Goal: Entertainment & Leisure: Browse casually

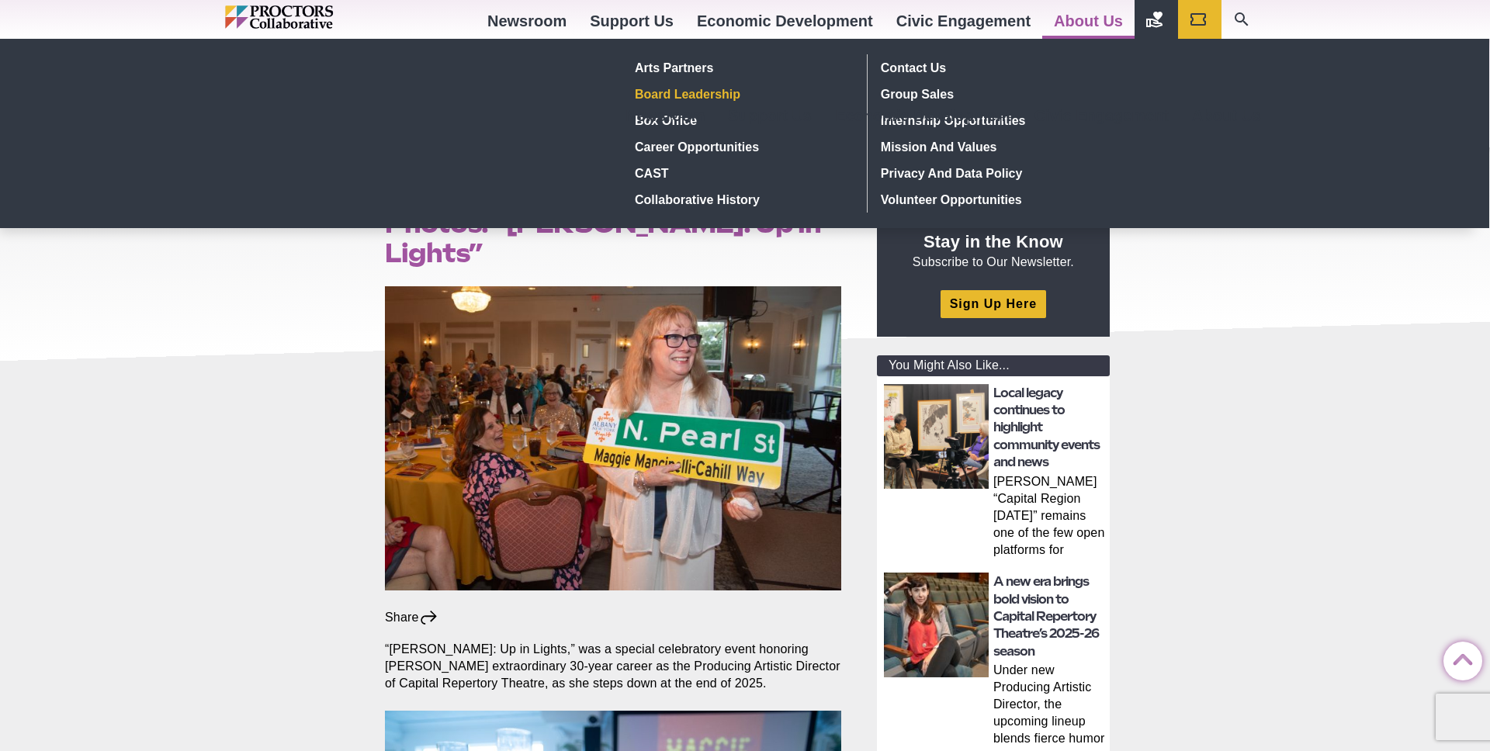
scroll to position [401, 0]
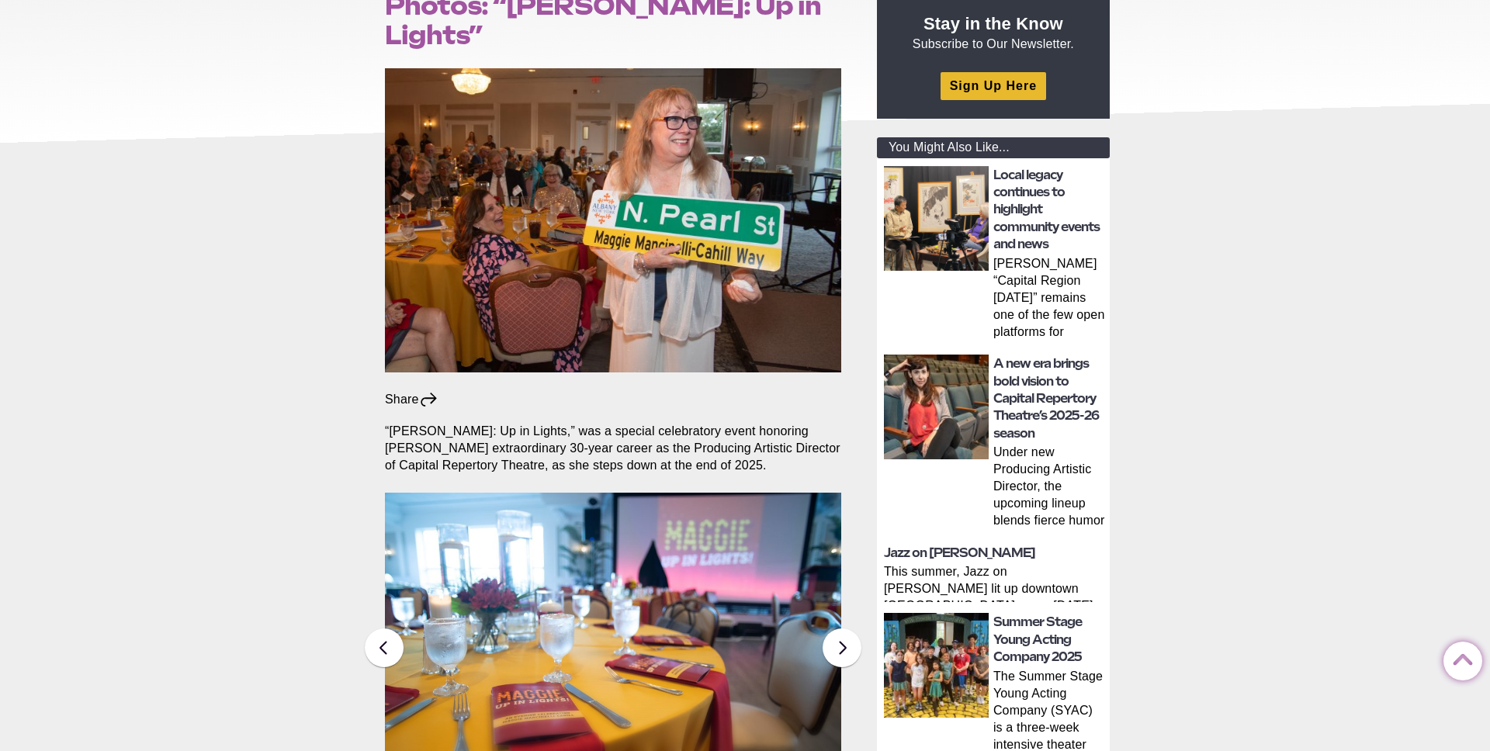
scroll to position [539, 0]
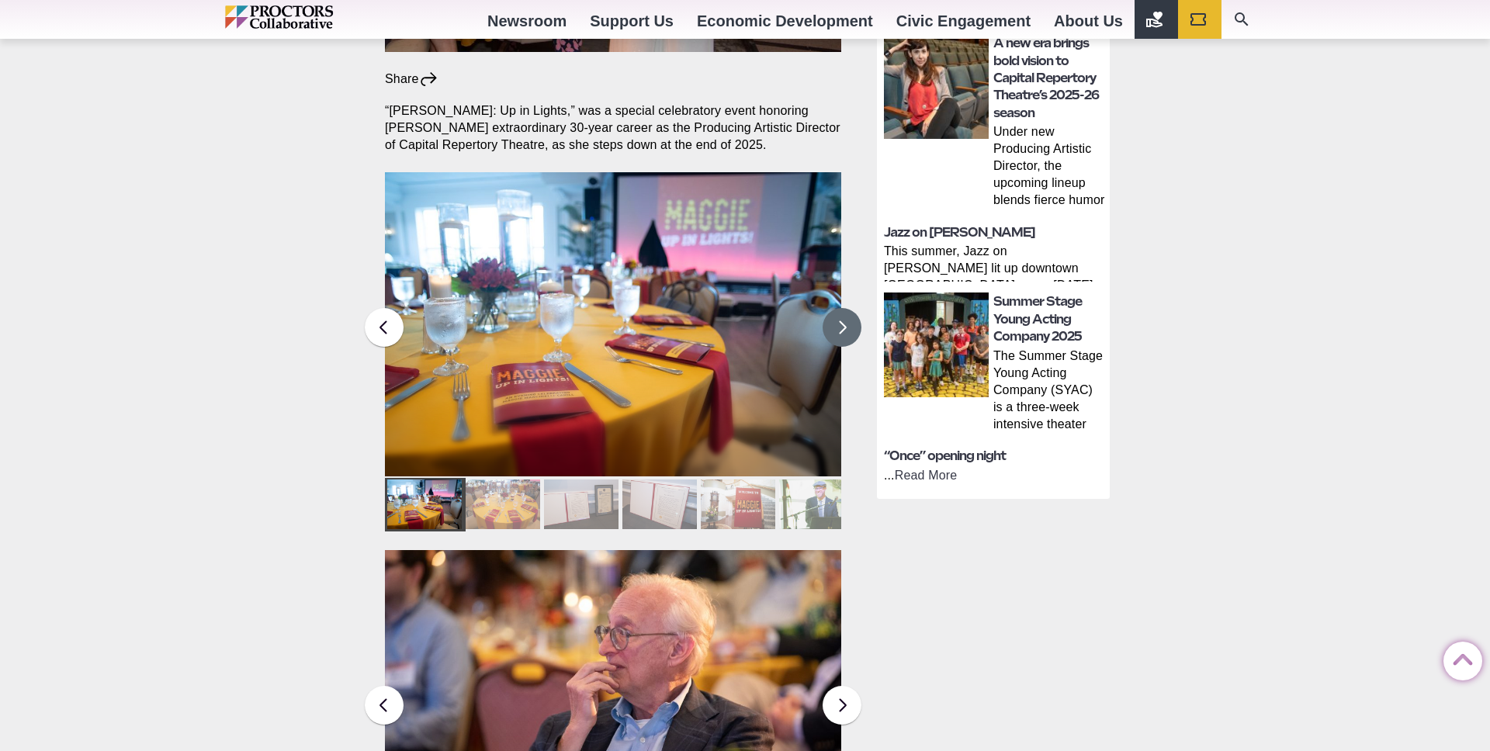
click at [845, 308] on button at bounding box center [842, 327] width 39 height 39
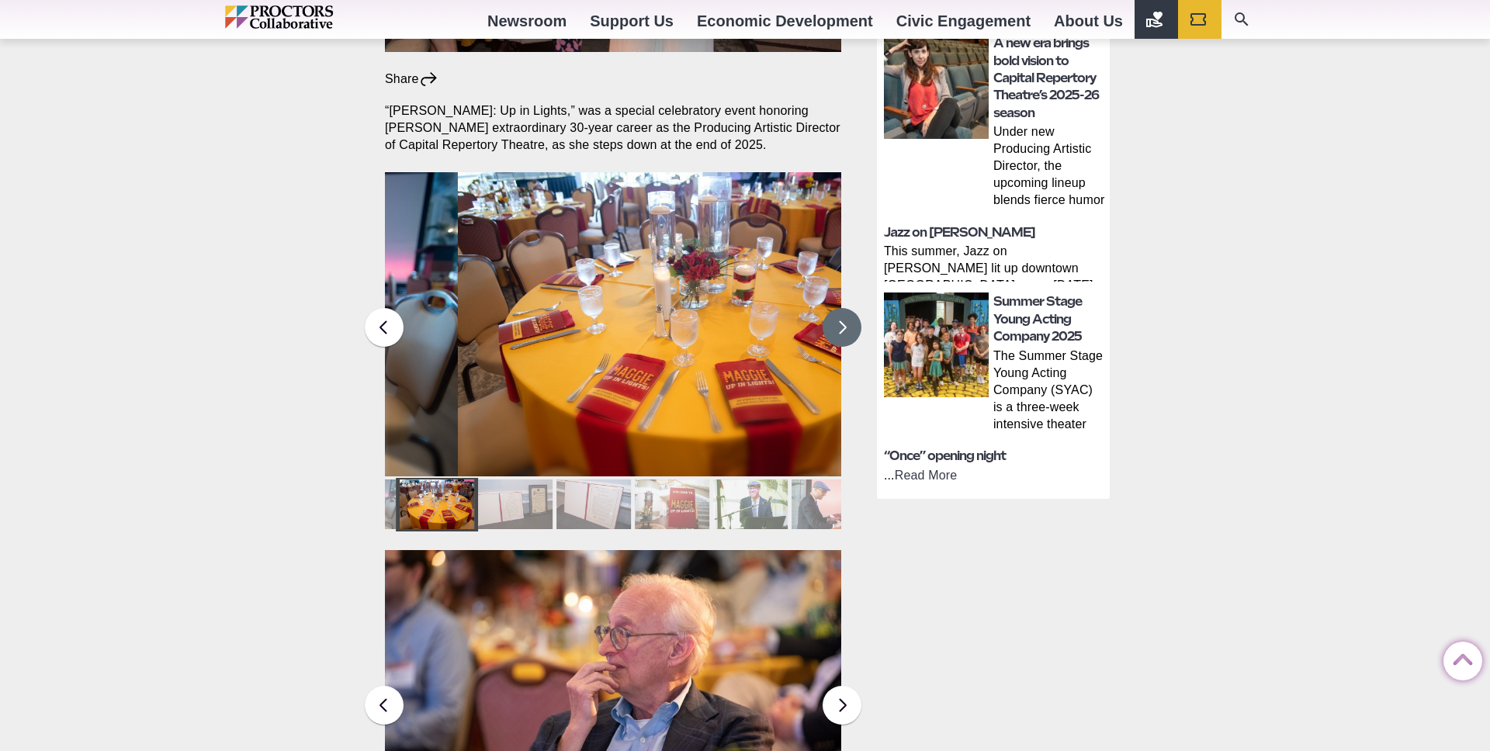
click at [845, 308] on button at bounding box center [842, 327] width 39 height 39
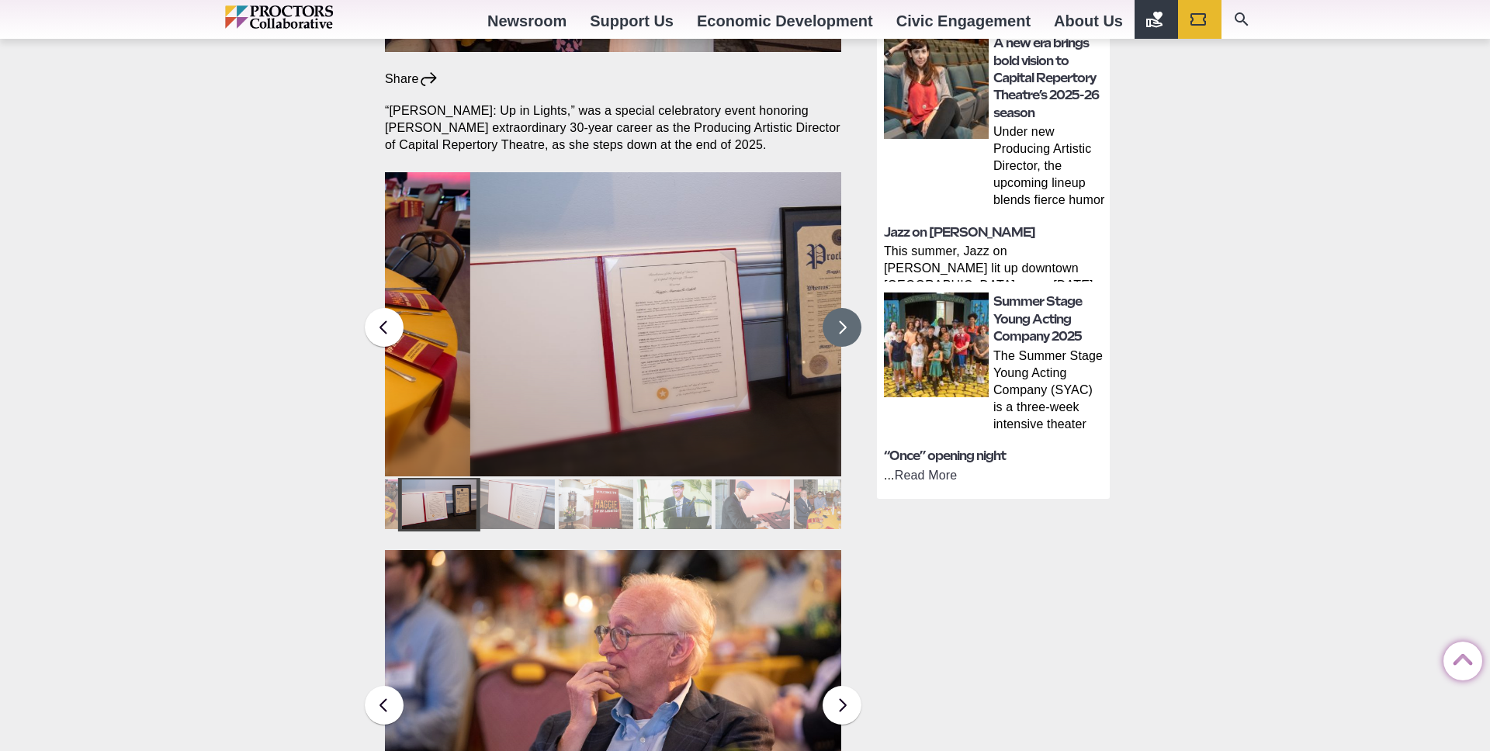
click at [845, 308] on button at bounding box center [842, 327] width 39 height 39
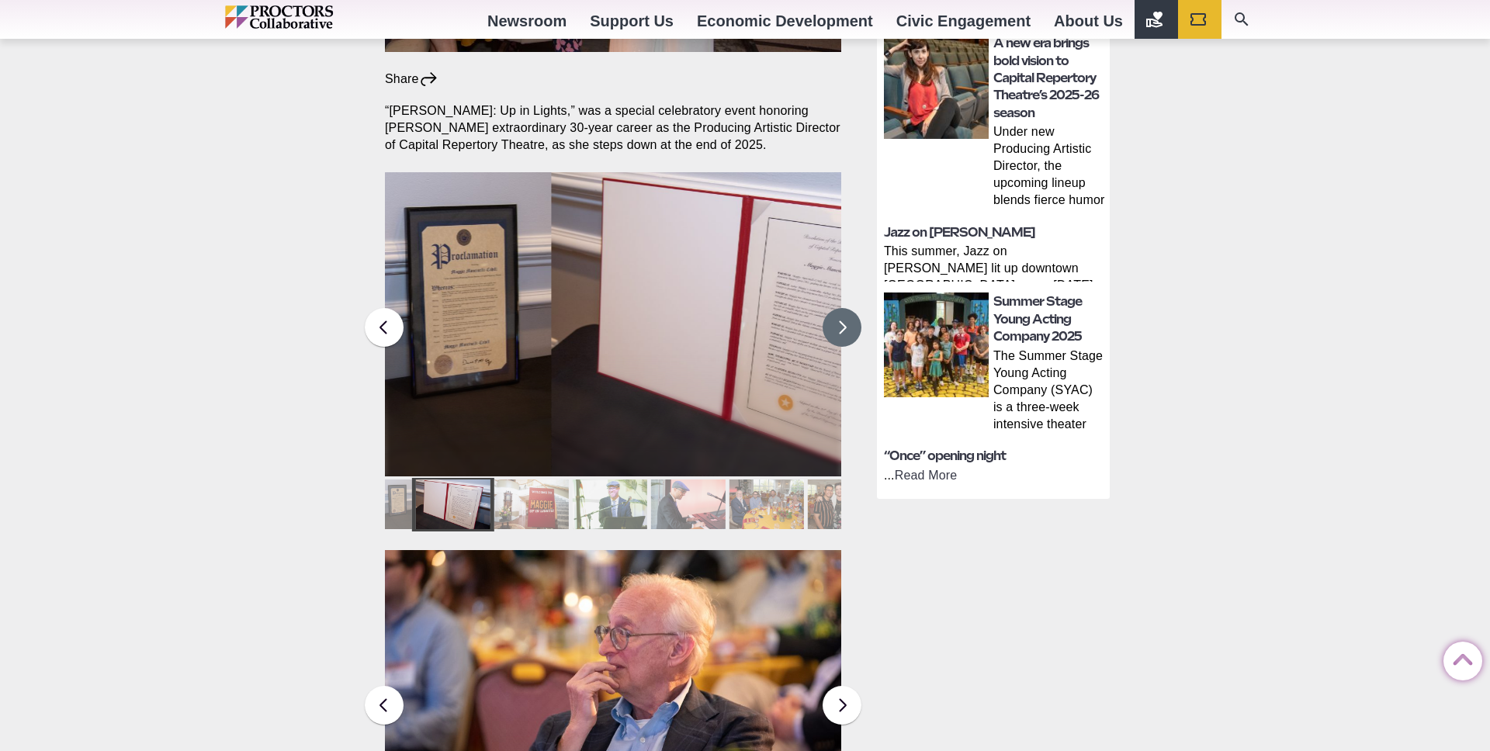
click at [845, 308] on button at bounding box center [842, 327] width 39 height 39
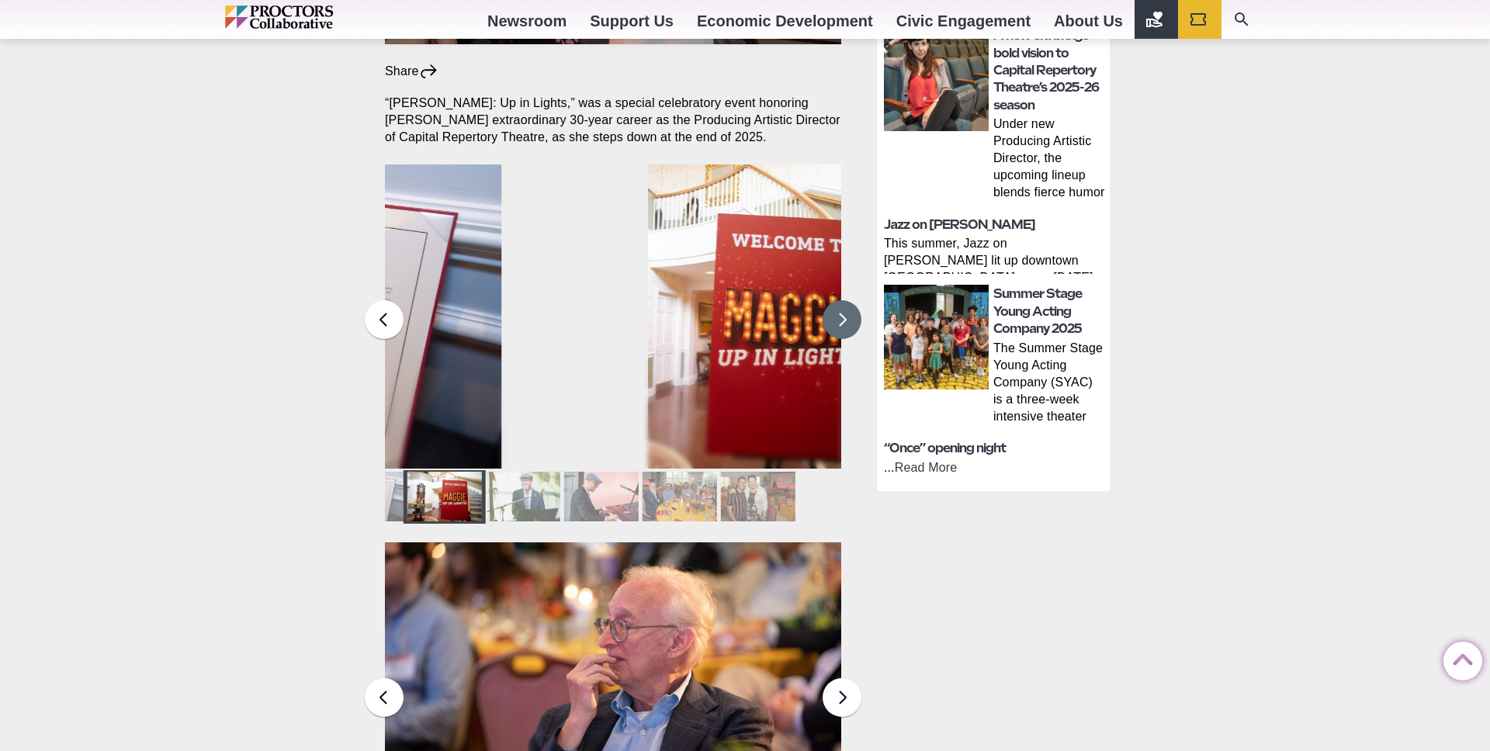
scroll to position [548, 0]
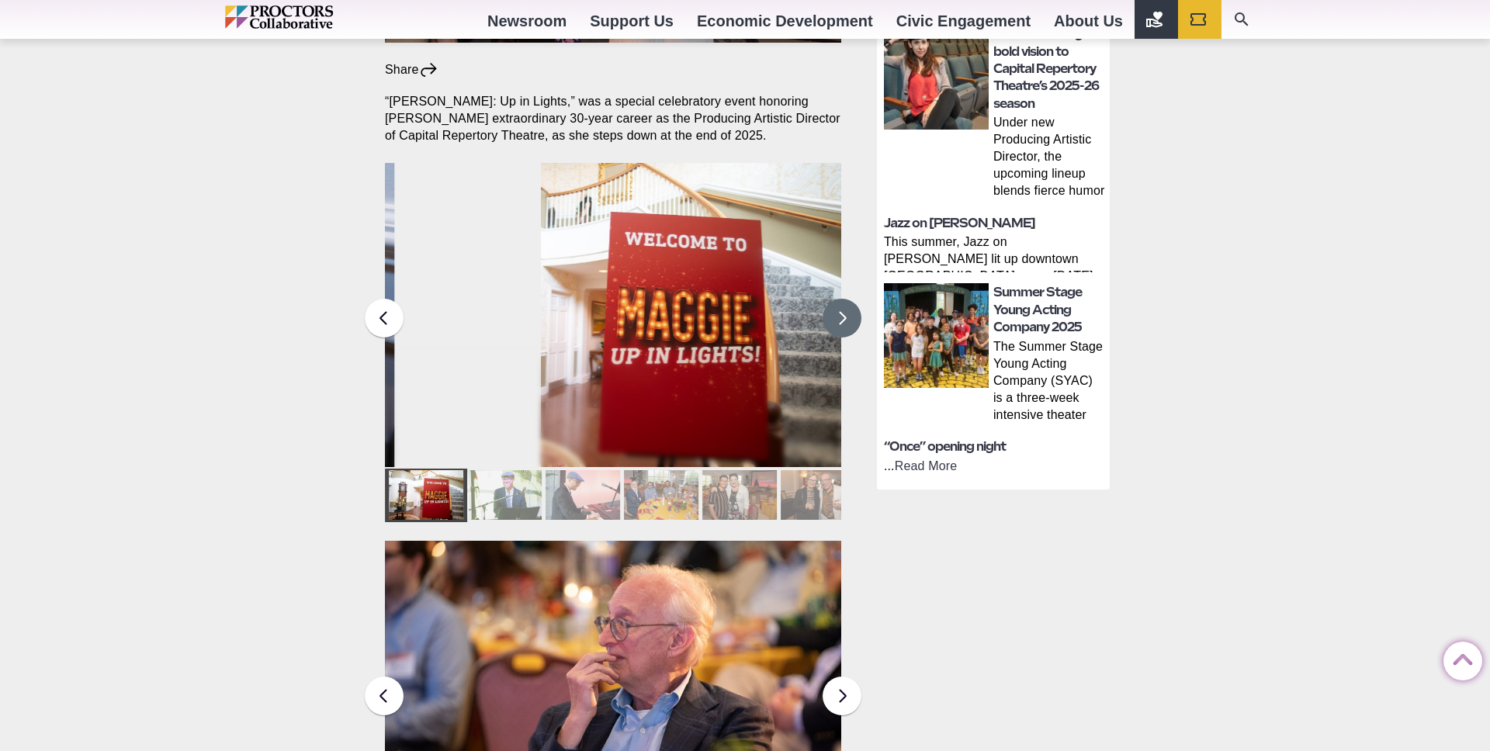
click at [845, 299] on button at bounding box center [842, 318] width 39 height 39
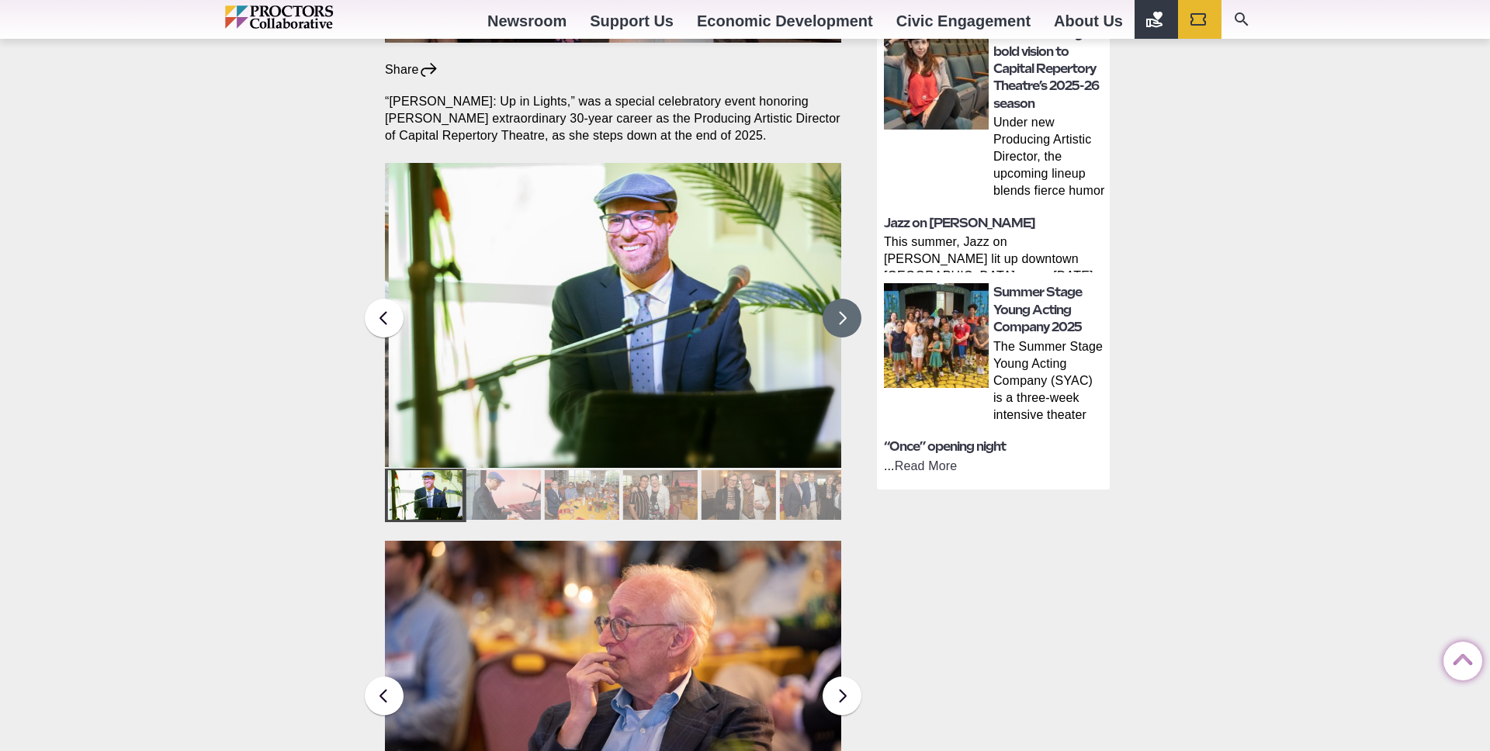
click at [697, 269] on img at bounding box center [616, 315] width 456 height 305
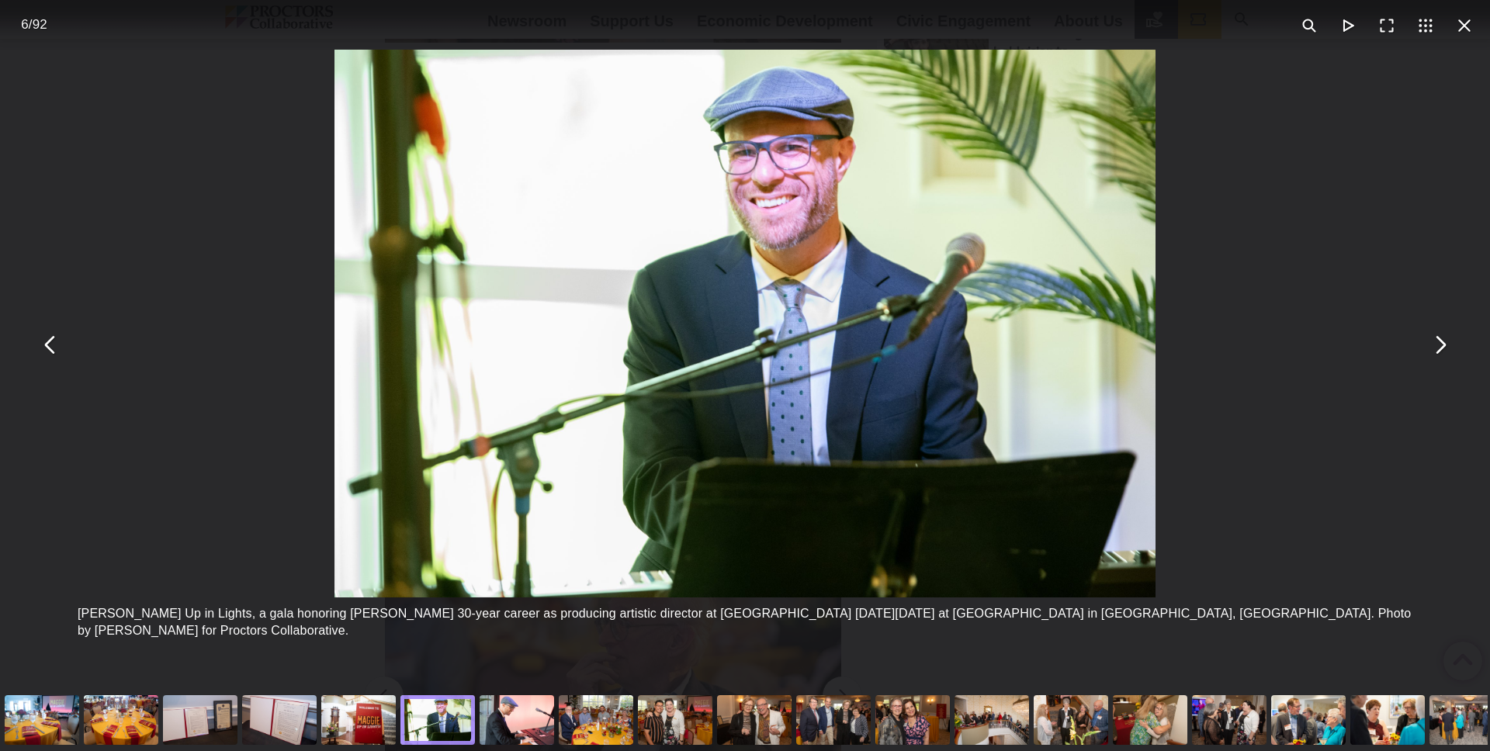
click at [1311, 266] on div "[PERSON_NAME] Up in Lights, a gala honoring [PERSON_NAME] 30-year career as pro…" at bounding box center [745, 344] width 1490 height 689
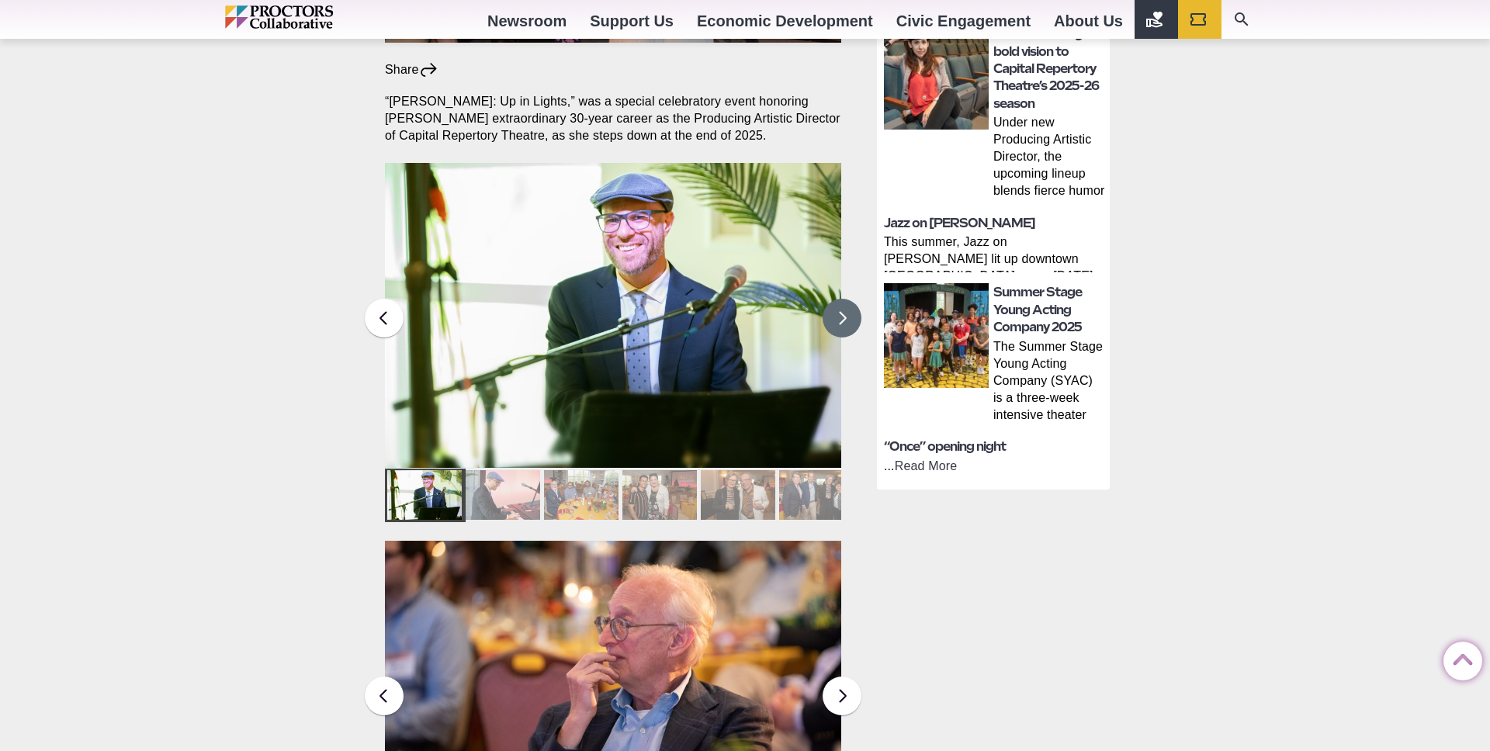
click at [842, 299] on button at bounding box center [842, 318] width 39 height 39
